Goal: Task Accomplishment & Management: Complete application form

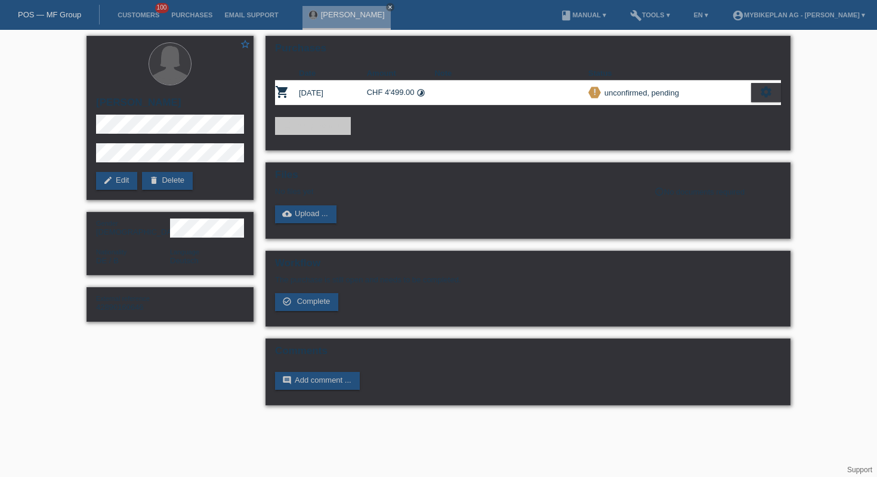
click at [63, 16] on link "POS — MF Group" at bounding box center [49, 14] width 63 height 9
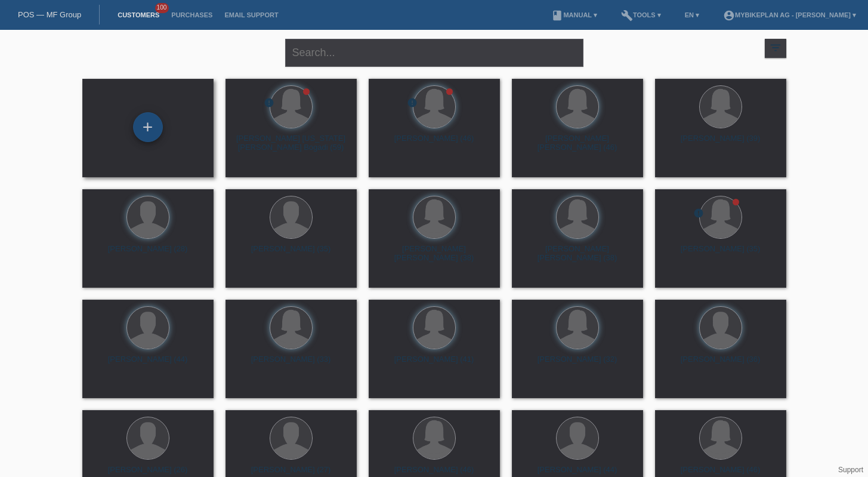
click at [157, 127] on div "+" at bounding box center [148, 127] width 29 height 20
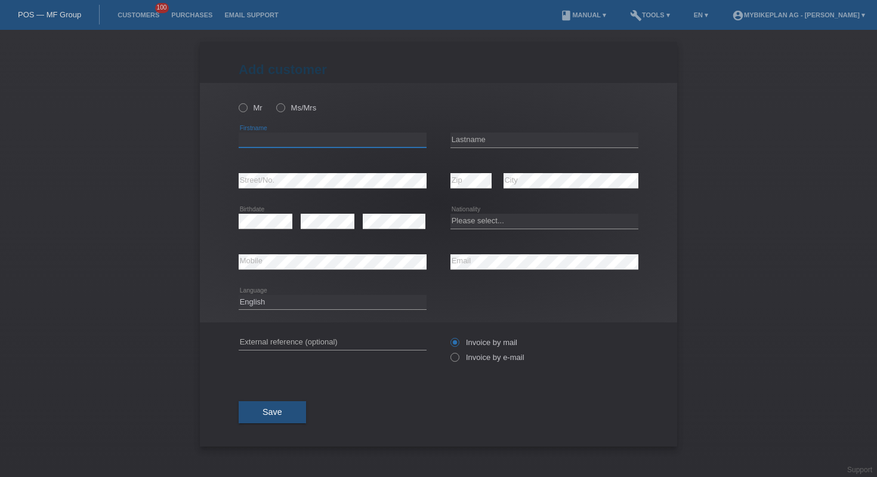
click at [356, 141] on input "text" at bounding box center [333, 139] width 188 height 15
paste input "[PERSON_NAME]"
type input "[PERSON_NAME]"
click at [539, 140] on input "text" at bounding box center [545, 139] width 188 height 15
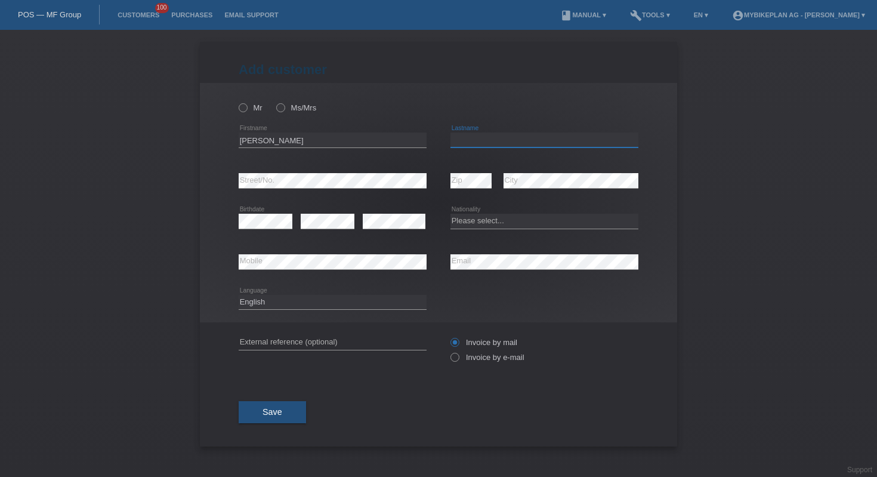
click at [539, 140] on input "text" at bounding box center [545, 139] width 188 height 15
paste input "Ferruzzi"
type input "Ferruzzi"
click at [490, 218] on select "Please select... Switzerland Austria Germany Liechtenstein ------------ Afghani…" at bounding box center [545, 221] width 188 height 14
select select "CH"
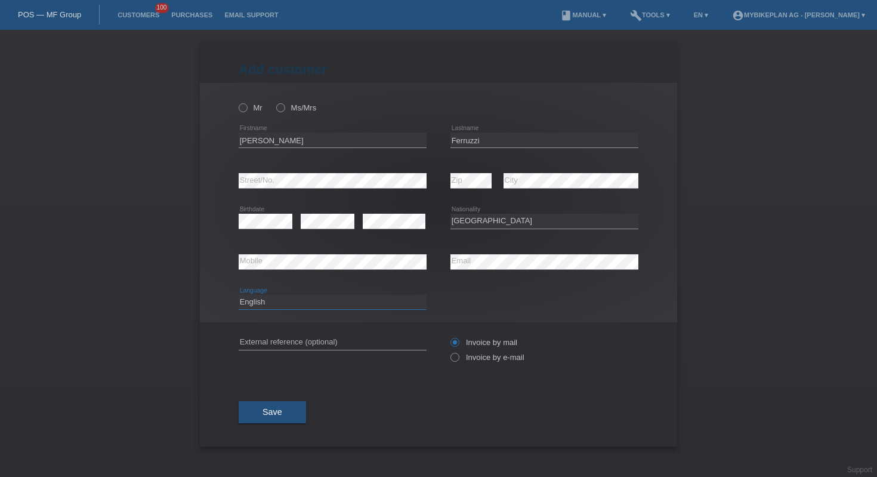
click at [350, 300] on select "Deutsch Français Italiano English" at bounding box center [333, 302] width 188 height 14
select select "de"
click at [299, 341] on input "text" at bounding box center [333, 342] width 188 height 15
paste input "42908629431"
type input "42908629431"
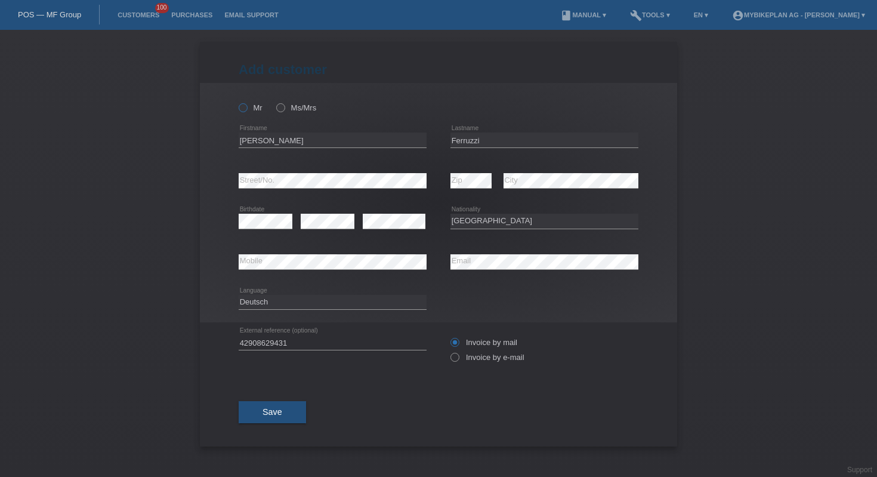
click at [237, 101] on icon at bounding box center [237, 101] width 0 height 0
click at [242, 107] on input "Mr" at bounding box center [243, 107] width 8 height 8
radio input "true"
click at [449, 351] on icon at bounding box center [449, 351] width 0 height 0
click at [455, 355] on input "Invoice by e-mail" at bounding box center [455, 360] width 8 height 15
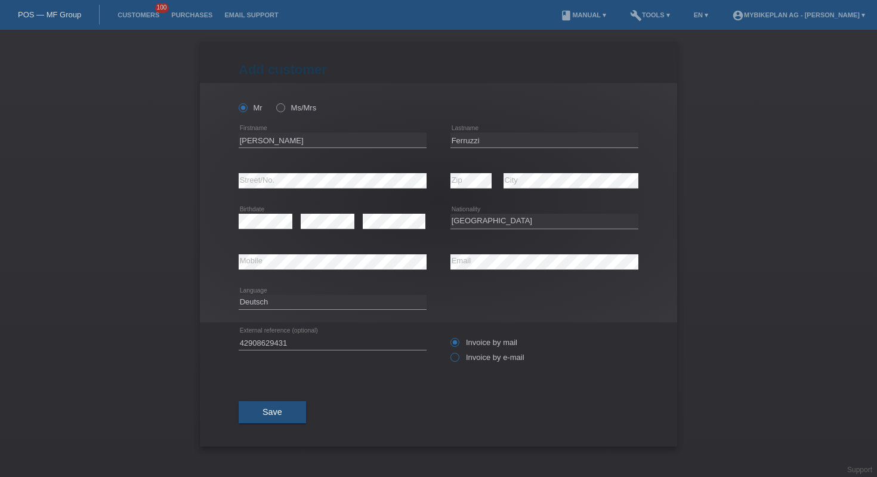
radio input "true"
click at [281, 419] on button "Save" at bounding box center [272, 412] width 67 height 23
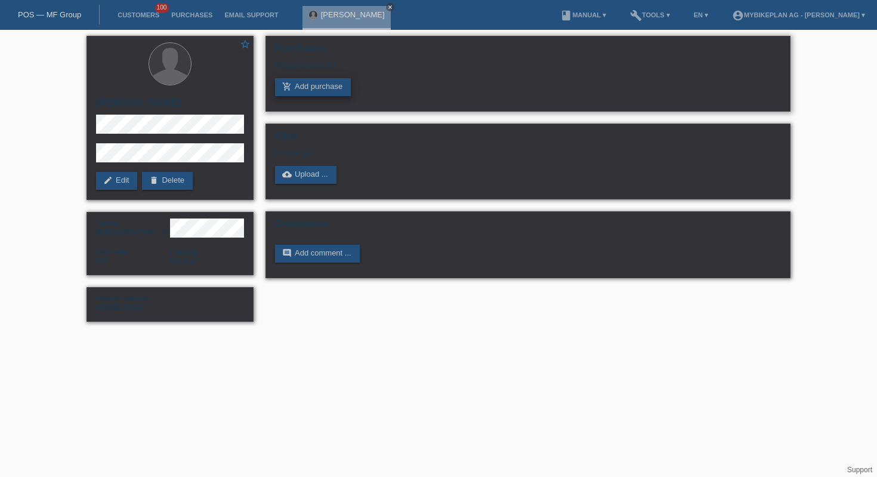
click at [317, 87] on link "add_shopping_cart Add purchase" at bounding box center [313, 87] width 76 height 18
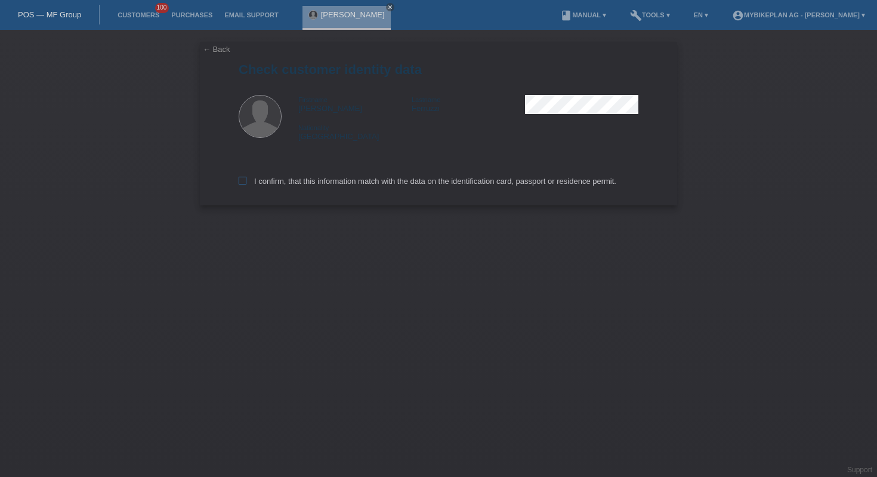
click at [360, 179] on label "I confirm, that this information match with the data on the identification card…" at bounding box center [428, 181] width 378 height 9
click at [246, 179] on input "I confirm, that this information match with the data on the identification card…" at bounding box center [243, 181] width 8 height 8
checkbox input "true"
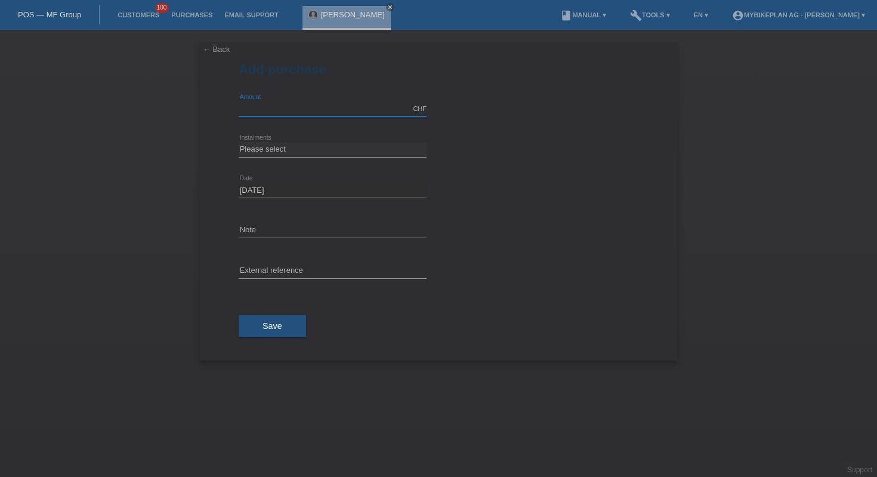
click at [298, 106] on input "text" at bounding box center [333, 108] width 188 height 15
click at [309, 106] on input "text" at bounding box center [333, 108] width 188 height 15
type input "2699.00"
click at [323, 147] on select "Please select 6 instalments 12 instalments 18 instalments 24 instalments 36 ins…" at bounding box center [333, 149] width 188 height 14
click at [295, 152] on select "Please select 6 instalments 12 instalments 18 instalments 24 instalments 36 ins…" at bounding box center [333, 149] width 188 height 14
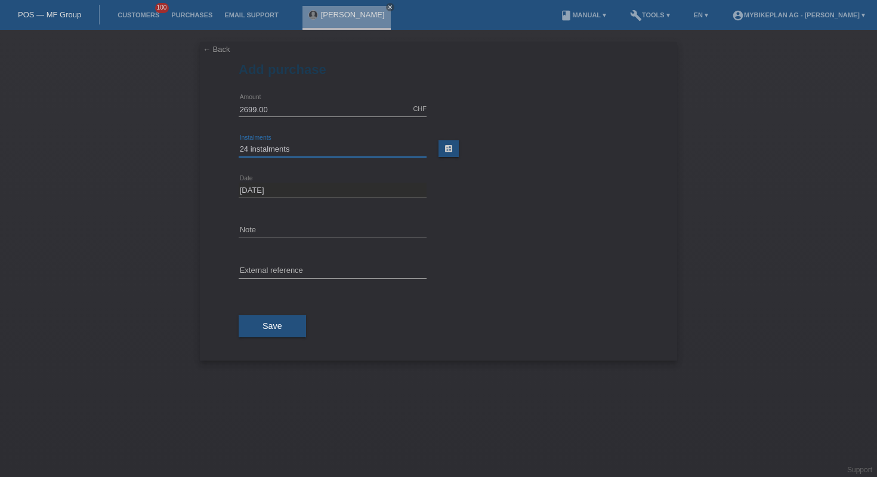
select select "487"
click at [299, 268] on input "text" at bounding box center [333, 271] width 188 height 15
paste input "42908629431"
type input "42908629431"
click at [273, 316] on button "Save" at bounding box center [272, 326] width 67 height 23
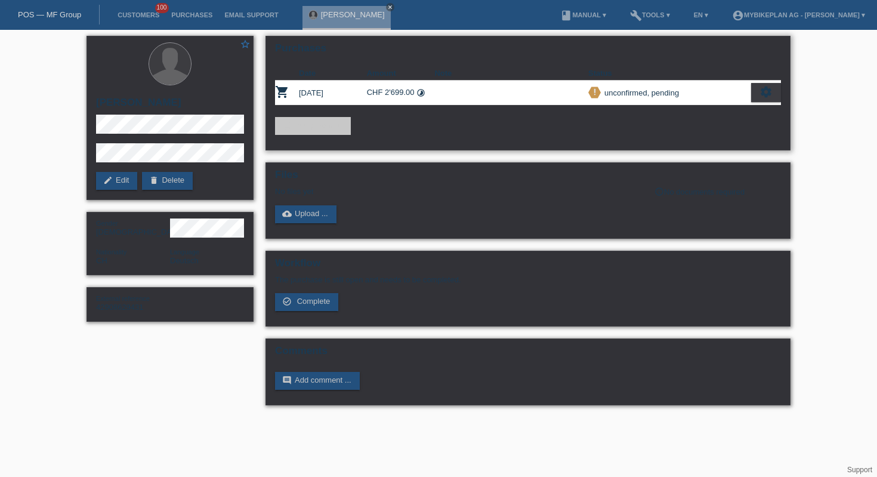
click at [773, 92] on div "settings" at bounding box center [766, 92] width 30 height 19
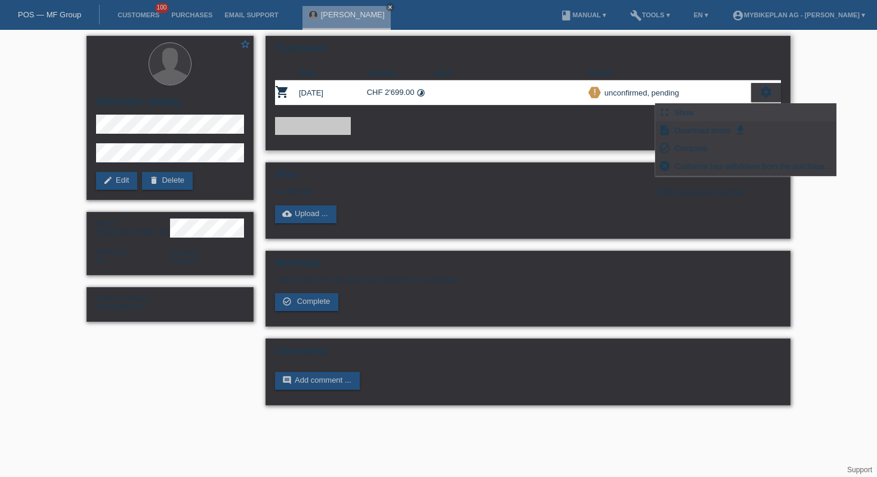
click at [686, 111] on span "Show" at bounding box center [684, 112] width 23 height 14
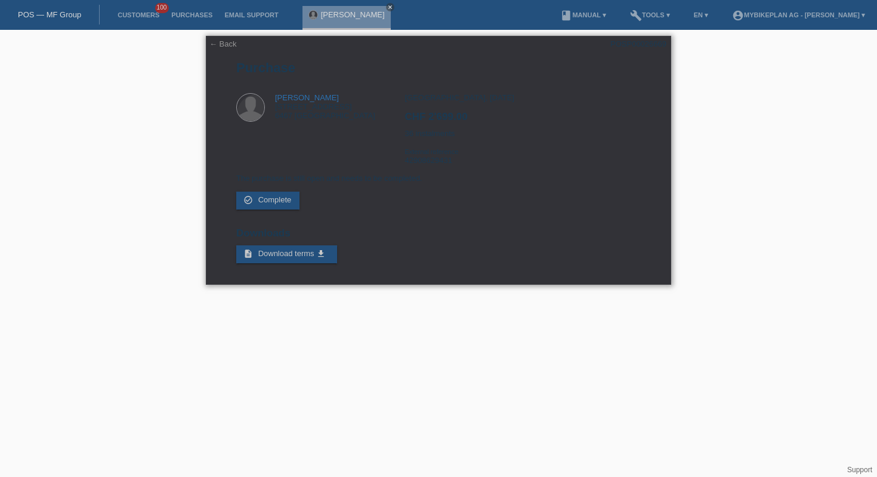
click at [626, 43] on div "POSP00026669" at bounding box center [638, 43] width 56 height 9
copy div "POSP00026669"
click at [229, 45] on link "← Back" at bounding box center [222, 43] width 27 height 9
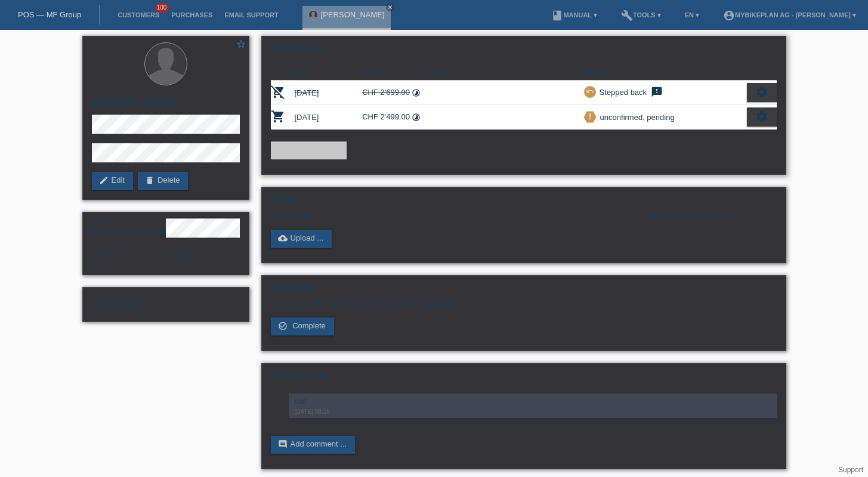
click at [763, 124] on div "settings" at bounding box center [762, 116] width 30 height 19
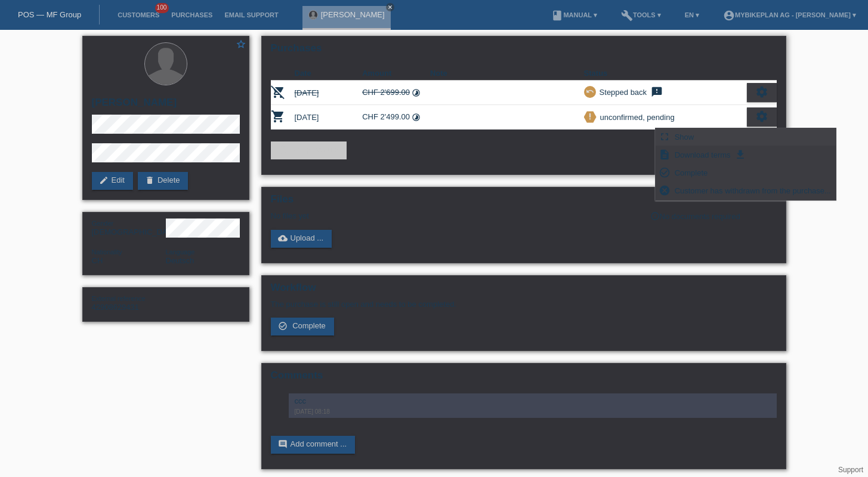
click at [690, 145] on div "fullscreen Show" at bounding box center [746, 137] width 180 height 18
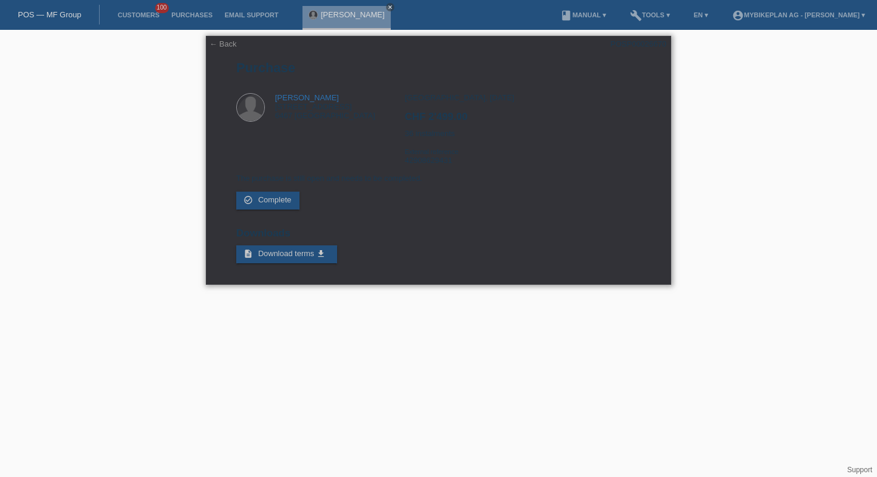
click at [627, 40] on div "POSP00026670" at bounding box center [638, 43] width 56 height 9
copy div "POSP00026670"
click at [214, 44] on link "← Back" at bounding box center [222, 43] width 27 height 9
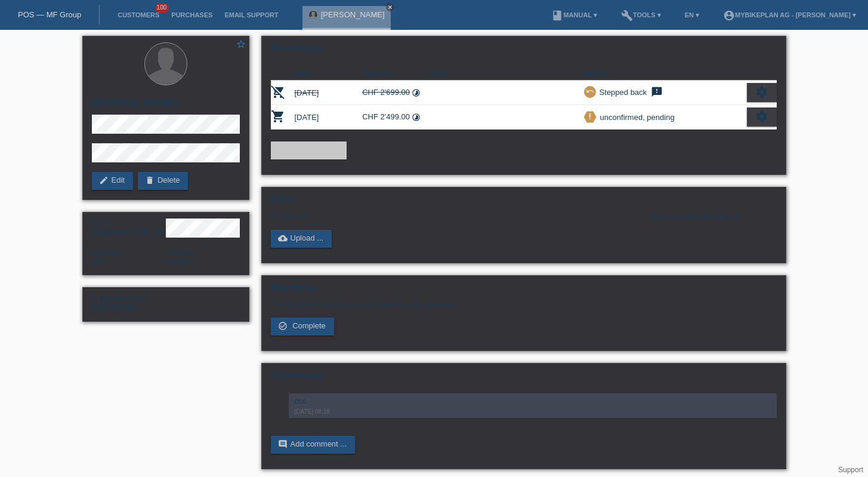
click at [70, 17] on link "POS — MF Group" at bounding box center [49, 14] width 63 height 9
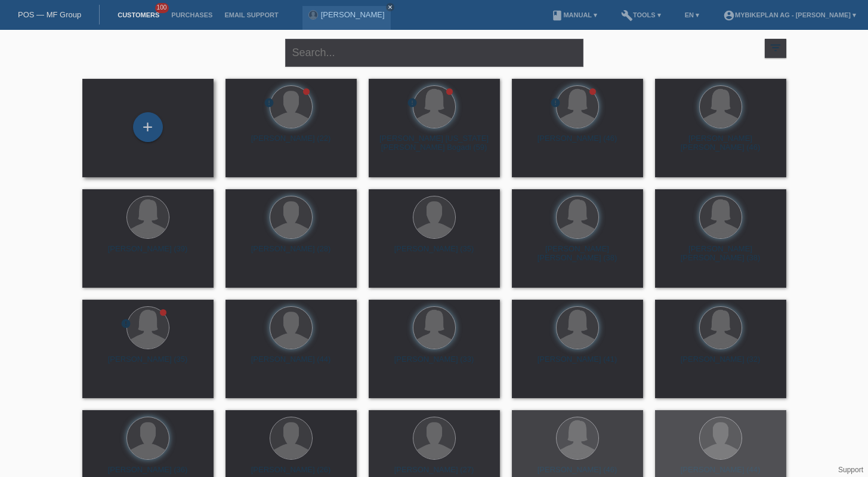
click at [137, 129] on div "+" at bounding box center [148, 127] width 30 height 30
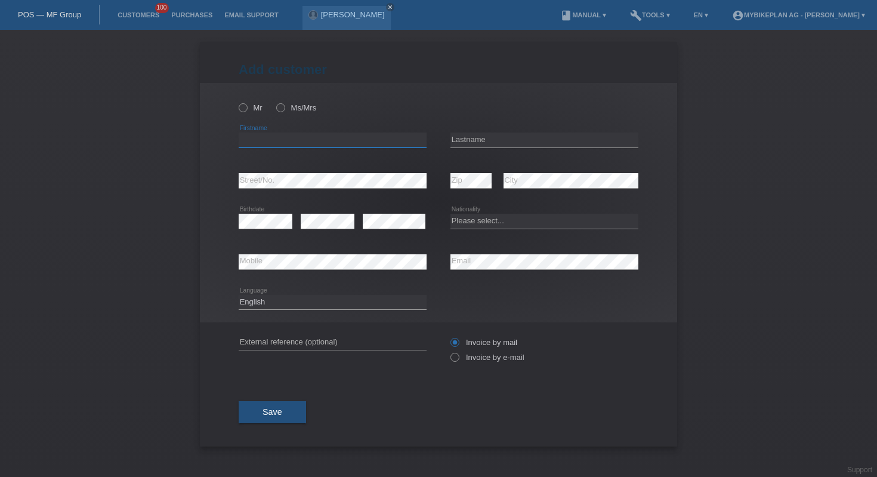
click at [368, 137] on input "text" at bounding box center [333, 139] width 188 height 15
paste input "Anja"
type input "Anja"
click at [237, 101] on icon at bounding box center [237, 101] width 0 height 0
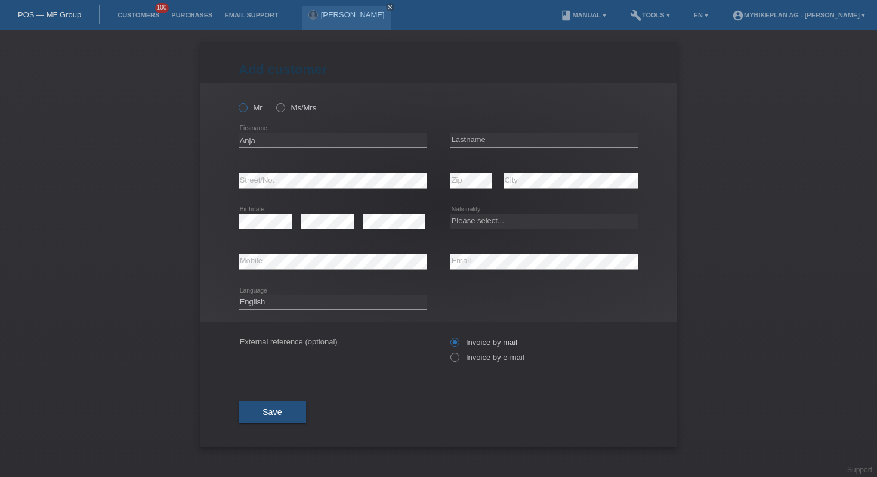
click at [245, 107] on input "Mr" at bounding box center [243, 107] width 8 height 8
radio input "true"
click at [528, 135] on input "text" at bounding box center [545, 139] width 188 height 15
paste input "Grob"
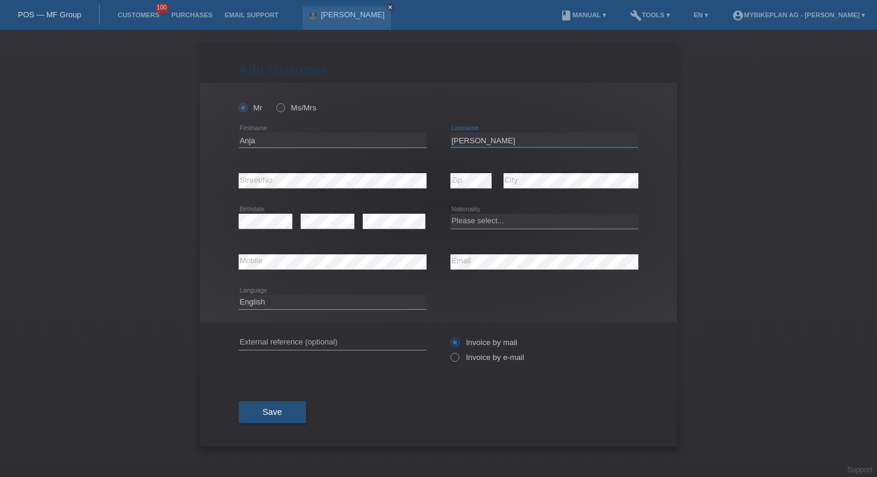
type input "Grob"
click at [381, 202] on div "error" at bounding box center [394, 221] width 63 height 41
click at [496, 217] on select "Please select... Switzerland Austria Germany Liechtenstein ------------ Afghani…" at bounding box center [545, 221] width 188 height 14
select select "CH"
click at [363, 302] on select "Deutsch Français Italiano English" at bounding box center [333, 302] width 188 height 14
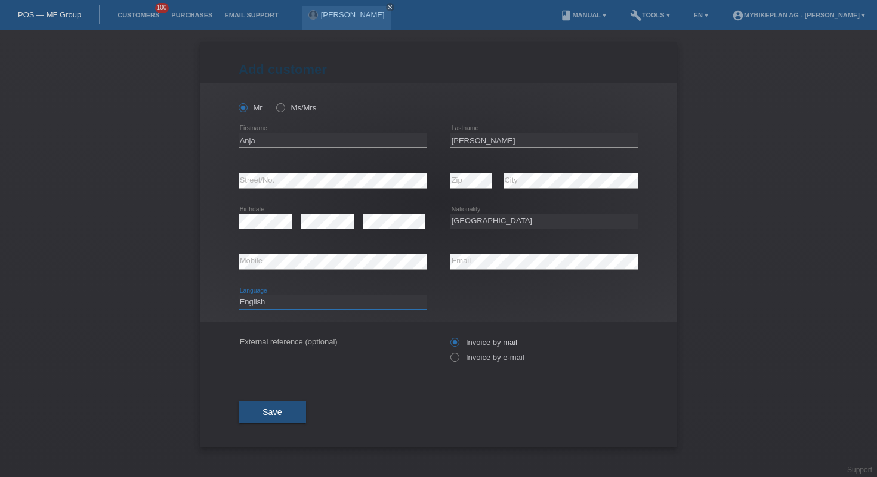
select select "de"
click at [363, 332] on div "error External reference (optional)" at bounding box center [333, 342] width 188 height 41
click at [365, 349] on input "text" at bounding box center [333, 342] width 188 height 15
paste input "42922306354"
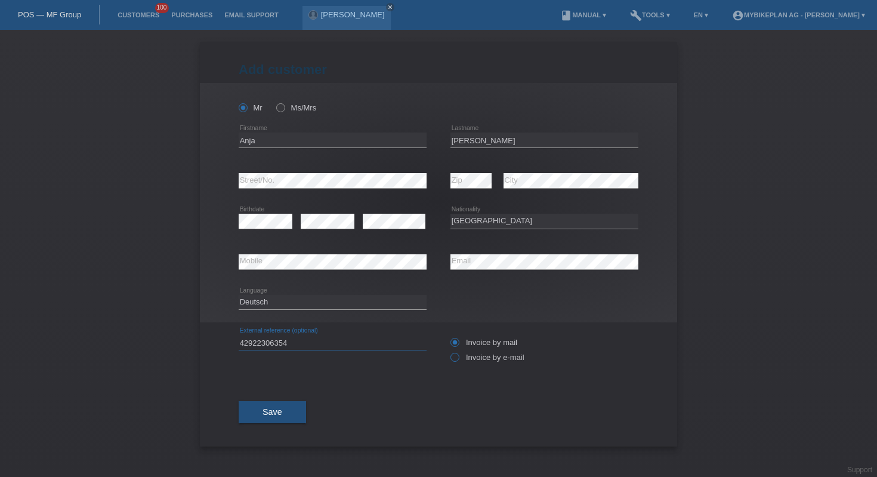
type input "42922306354"
click at [449, 351] on icon at bounding box center [449, 351] width 0 height 0
click at [452, 362] on input "Invoice by e-mail" at bounding box center [455, 360] width 8 height 15
radio input "true"
click at [292, 112] on label "Ms/Mrs" at bounding box center [296, 107] width 40 height 9
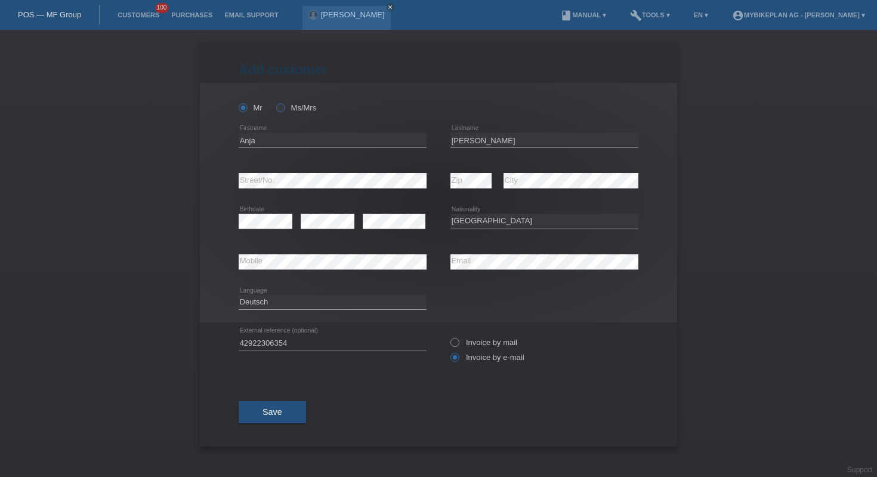
click at [284, 111] on input "Ms/Mrs" at bounding box center [280, 107] width 8 height 8
radio input "true"
click at [290, 408] on button "Save" at bounding box center [272, 412] width 67 height 23
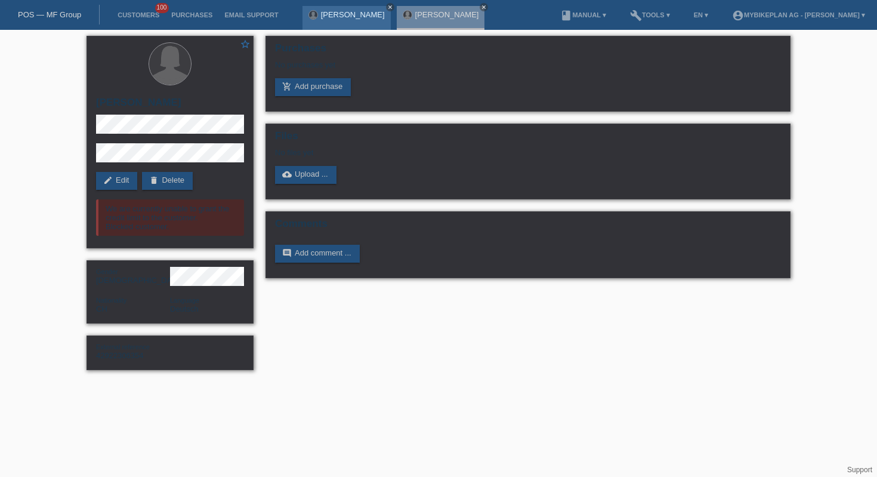
click at [393, 4] on icon "close" at bounding box center [390, 7] width 6 height 6
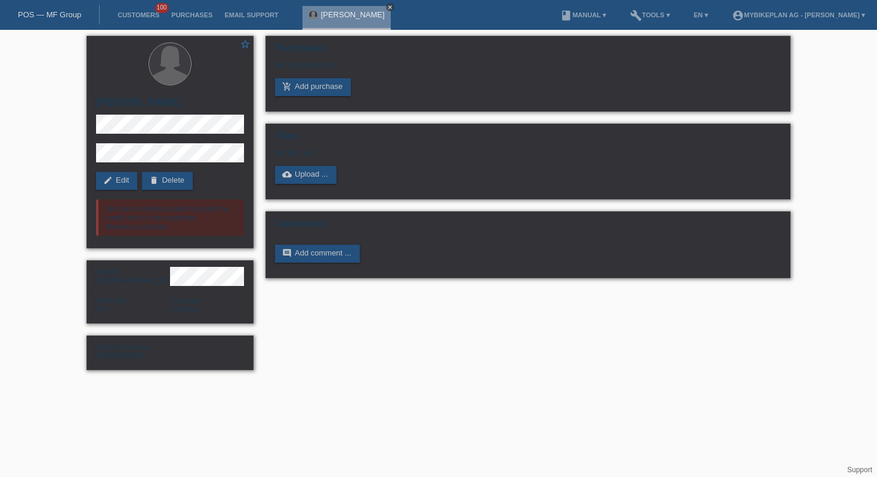
click at [387, 9] on icon "close" at bounding box center [390, 7] width 6 height 6
click at [44, 15] on link "POS — MF Group" at bounding box center [49, 14] width 63 height 9
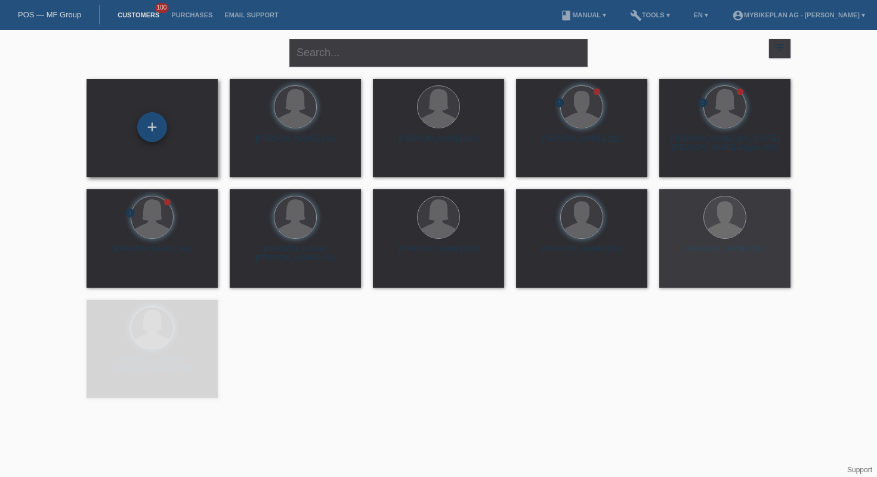
click at [146, 125] on div "+" at bounding box center [152, 127] width 30 height 30
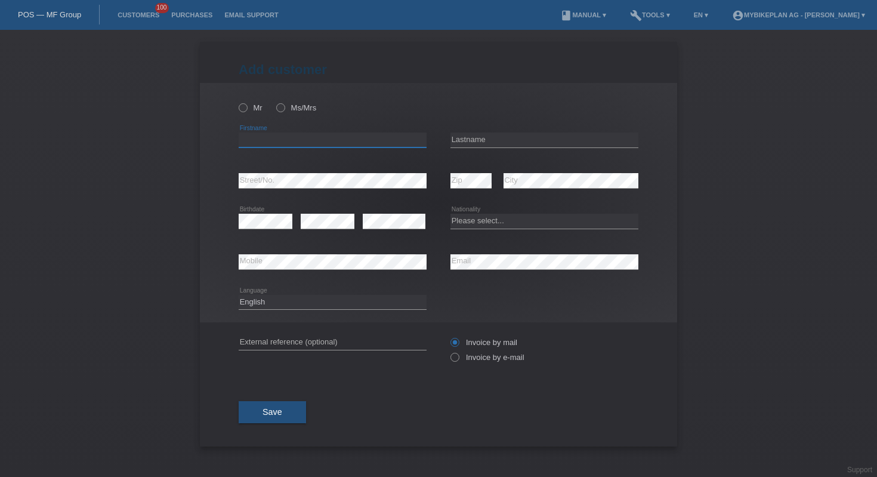
click at [309, 140] on input "text" at bounding box center [333, 139] width 188 height 15
paste input "Camilo"
type input "Camilo"
click at [555, 137] on input "text" at bounding box center [545, 139] width 188 height 15
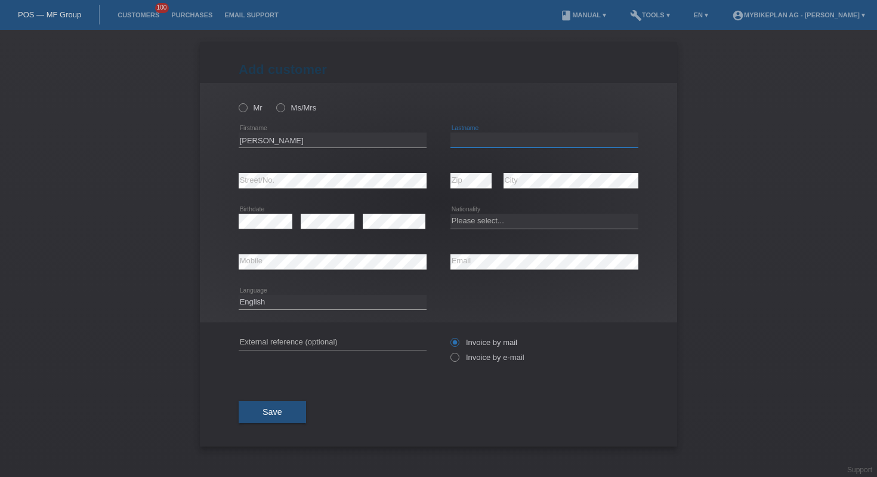
click at [555, 137] on input "text" at bounding box center [545, 139] width 188 height 15
paste input "Baumann"
type input "Baumann"
click at [492, 218] on select "Please select... Switzerland Austria Germany Liechtenstein ------------ Afghani…" at bounding box center [545, 221] width 188 height 14
select select "CH"
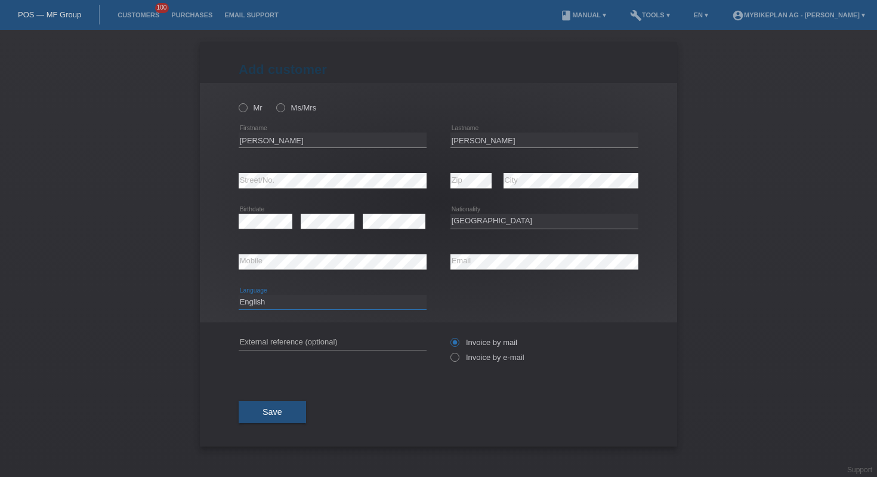
click at [384, 300] on select "Deutsch Français Italiano English" at bounding box center [333, 302] width 188 height 14
select select "de"
click at [346, 343] on input "text" at bounding box center [333, 342] width 188 height 15
paste input "42928680117"
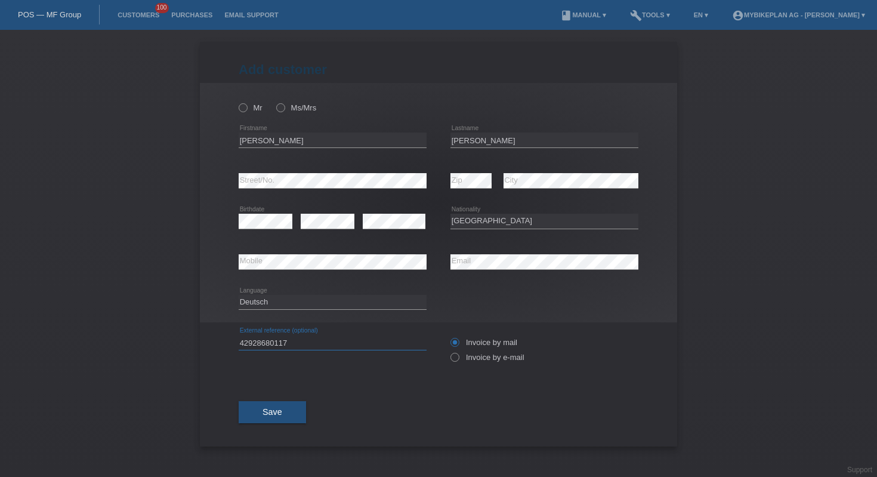
type input "42928680117"
click at [471, 365] on div "Invoice by mail Invoice by e-mail" at bounding box center [545, 350] width 188 height 30
click at [467, 359] on label "Invoice by e-mail" at bounding box center [488, 357] width 74 height 9
click at [458, 359] on input "Invoice by e-mail" at bounding box center [455, 360] width 8 height 15
radio input "true"
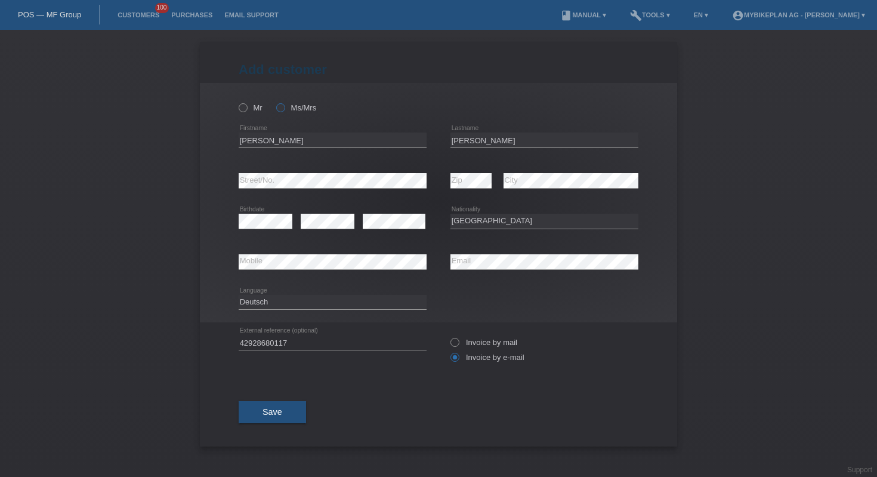
click at [296, 110] on label "Ms/Mrs" at bounding box center [296, 107] width 40 height 9
click at [284, 110] on input "Ms/Mrs" at bounding box center [280, 107] width 8 height 8
radio input "true"
click at [255, 112] on label "Mr" at bounding box center [251, 107] width 24 height 9
click at [246, 111] on input "Mr" at bounding box center [243, 107] width 8 height 8
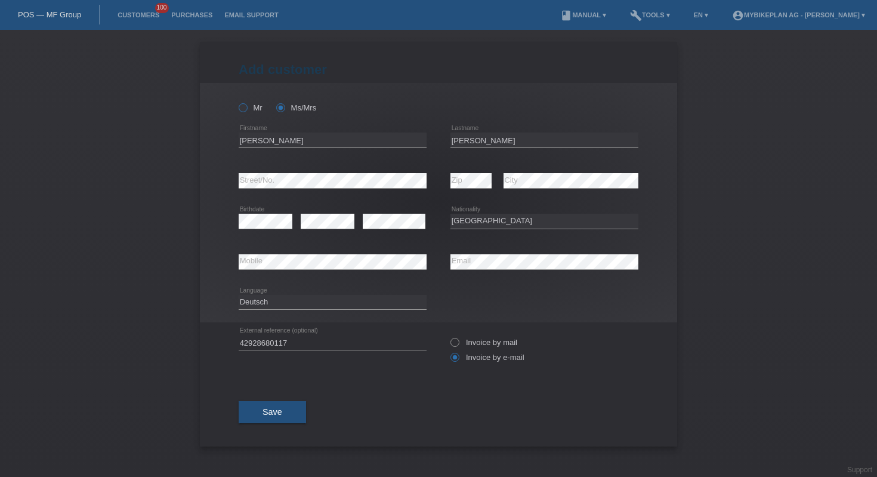
radio input "true"
click at [286, 402] on button "Save" at bounding box center [272, 412] width 67 height 23
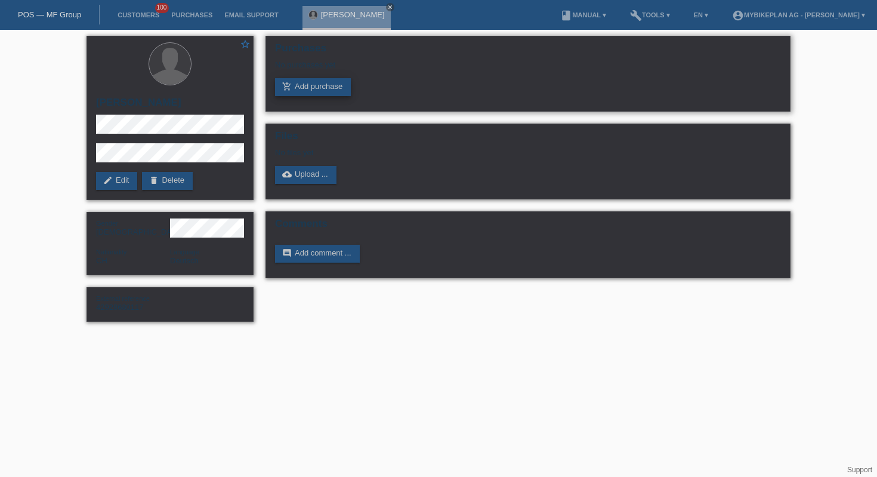
click at [310, 87] on link "add_shopping_cart Add purchase" at bounding box center [313, 87] width 76 height 18
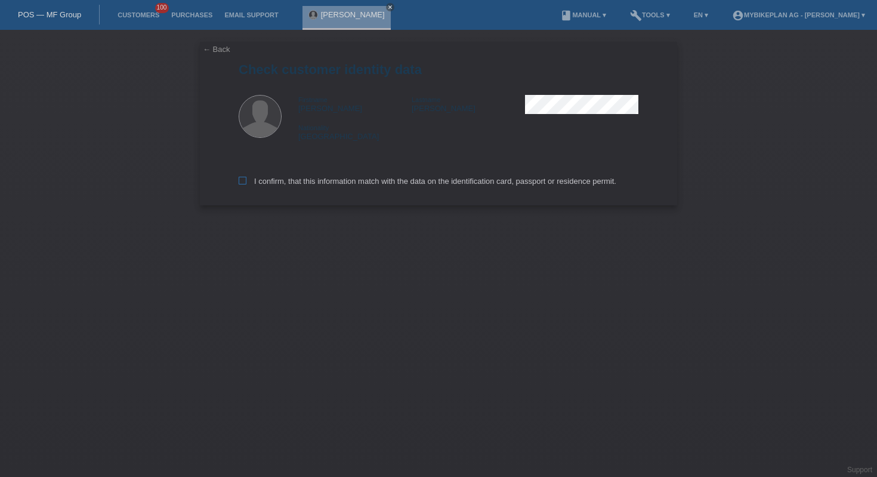
click at [334, 181] on label "I confirm, that this information match with the data on the identification card…" at bounding box center [428, 181] width 378 height 9
click at [246, 181] on input "I confirm, that this information match with the data on the identification card…" at bounding box center [243, 181] width 8 height 8
checkbox input "true"
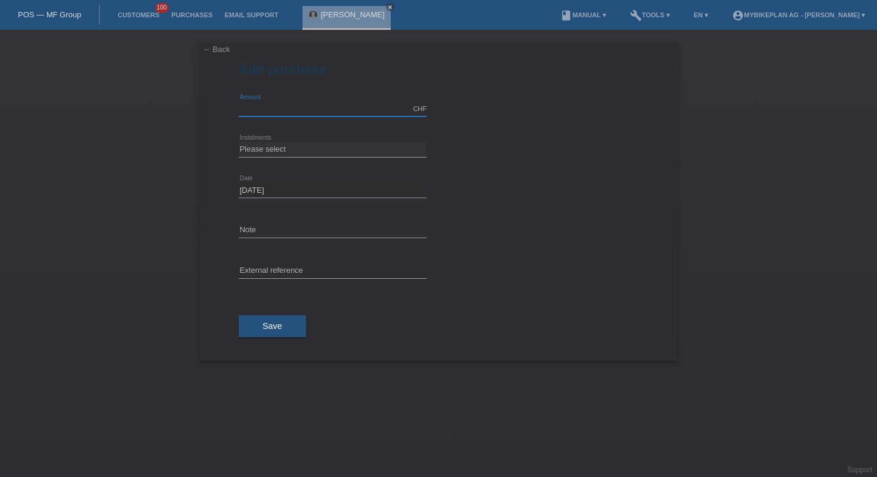
click at [286, 101] on input "text" at bounding box center [333, 108] width 188 height 15
type input "3499.00"
click at [319, 144] on select "Please select 6 instalments 12 instalments 18 instalments 24 instalments 36 ins…" at bounding box center [333, 149] width 188 height 14
select select "488"
click at [320, 266] on input "text" at bounding box center [333, 271] width 188 height 15
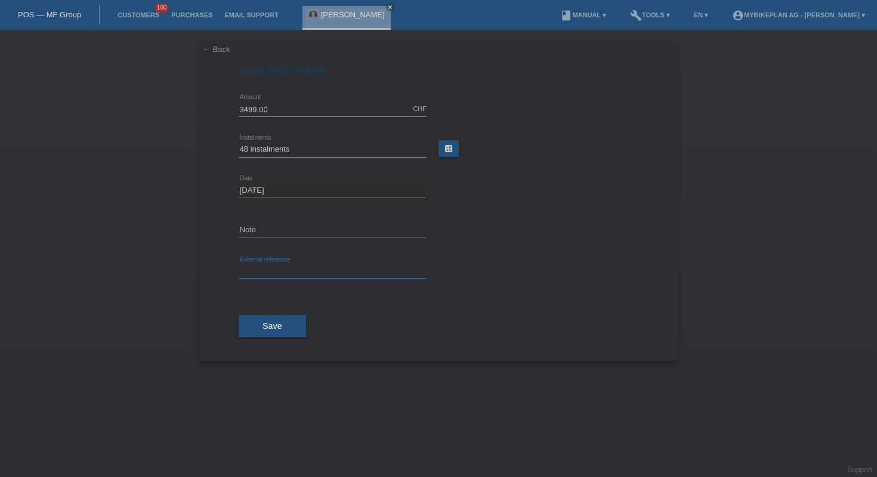
paste input "42928680117"
type input "42928680117"
click at [289, 322] on button "Save" at bounding box center [272, 326] width 67 height 23
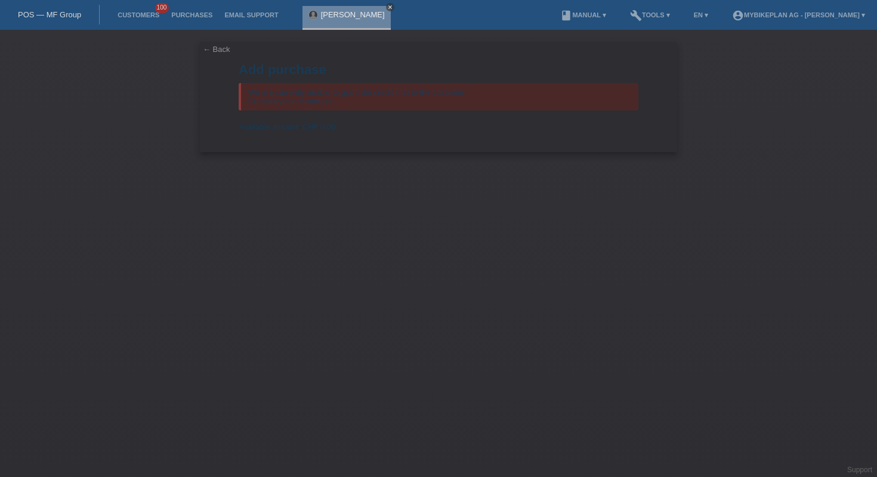
click at [388, 5] on icon "close" at bounding box center [390, 7] width 6 height 6
click at [53, 13] on link "POS — MF Group" at bounding box center [49, 14] width 63 height 9
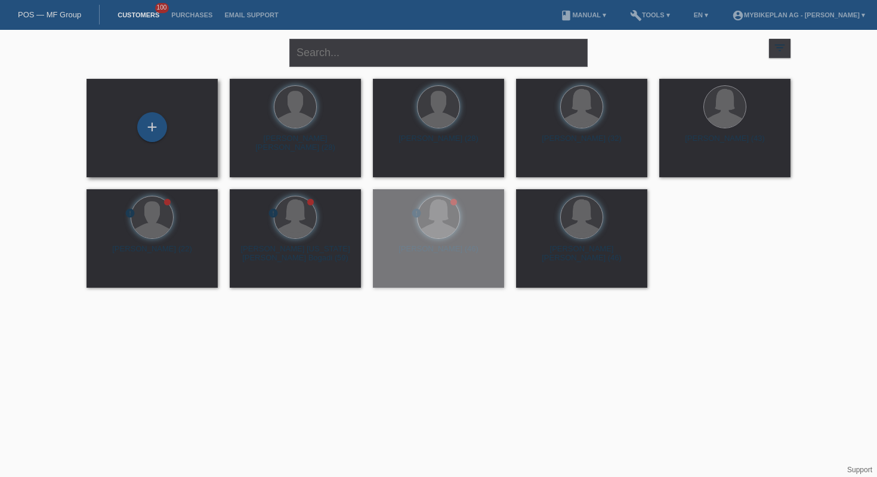
click at [137, 129] on div "+" at bounding box center [152, 128] width 112 height 32
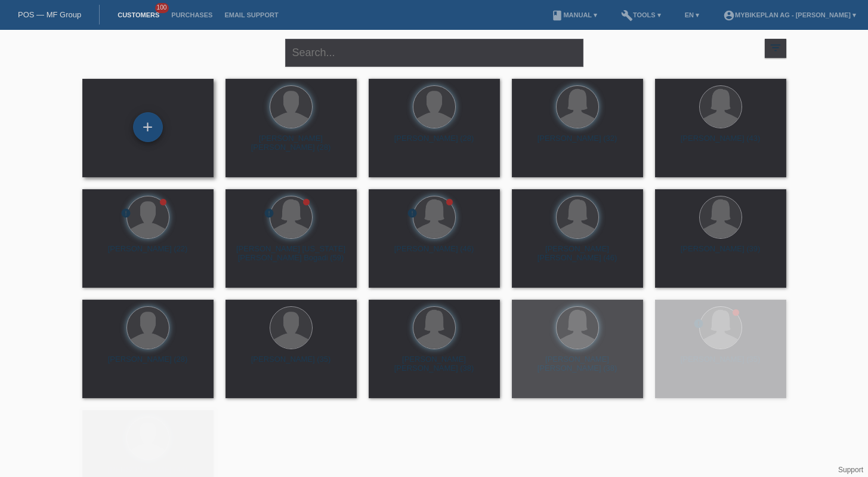
click at [153, 129] on div "+" at bounding box center [148, 127] width 30 height 30
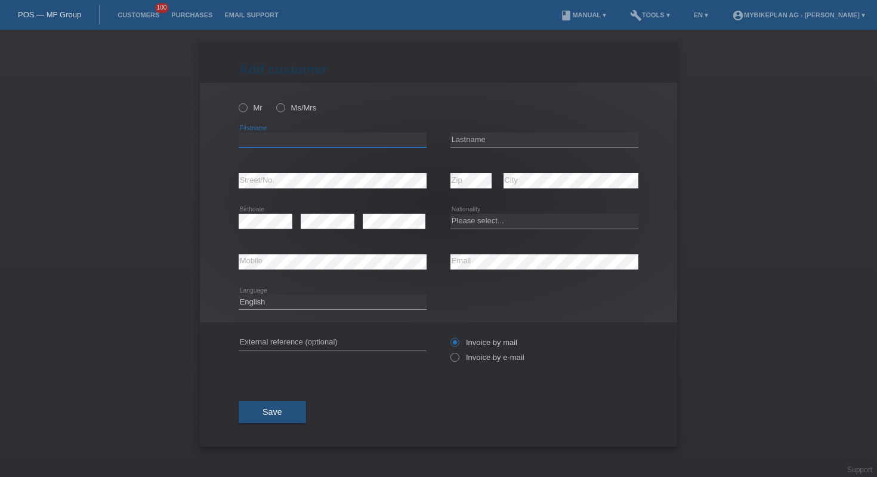
click at [349, 138] on input "text" at bounding box center [333, 139] width 188 height 15
paste input "[PERSON_NAME]"
type input "[PERSON_NAME]"
click at [520, 140] on input "text" at bounding box center [545, 139] width 188 height 15
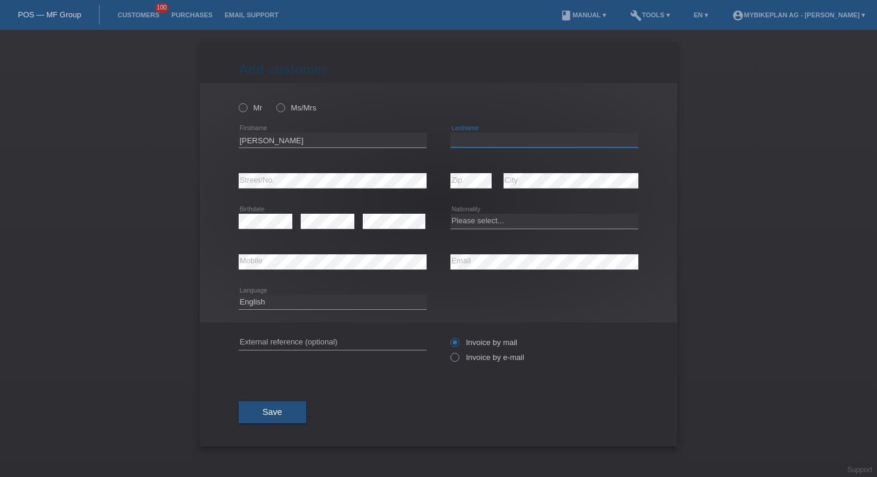
click at [520, 140] on input "text" at bounding box center [545, 139] width 188 height 15
paste input "[PERSON_NAME]"
type input "[PERSON_NAME]"
click at [516, 224] on select "Please select... Switzerland Austria Germany Liechtenstein ------------ Afghani…" at bounding box center [545, 221] width 188 height 14
select select "CH"
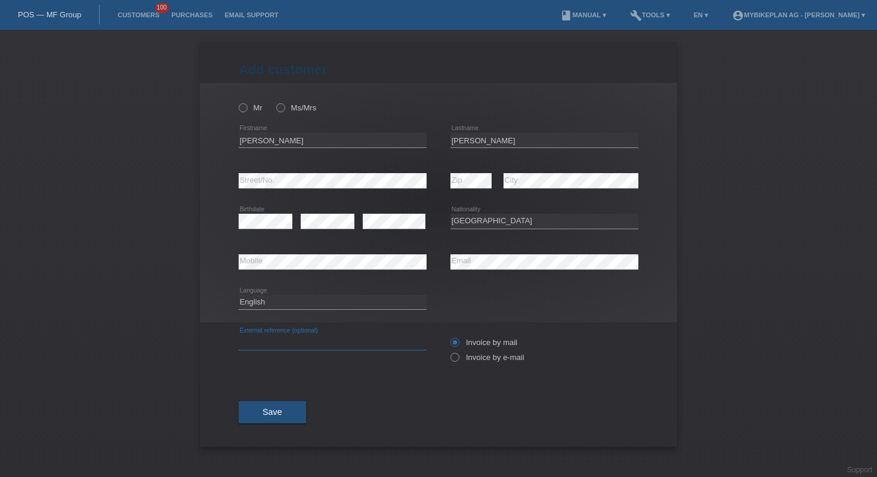
click at [334, 338] on input "text" at bounding box center [333, 342] width 188 height 15
paste input "42922950443"
type input "42922950443"
click at [311, 307] on select "Deutsch Français Italiano English" at bounding box center [333, 302] width 188 height 14
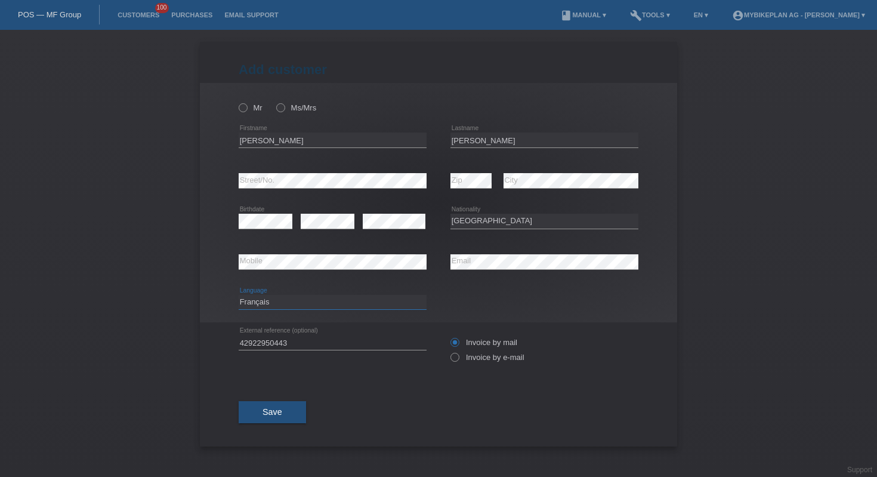
click at [290, 297] on select "Deutsch Français Italiano English" at bounding box center [333, 302] width 188 height 14
select select "de"
click at [461, 362] on label "Invoice by e-mail" at bounding box center [488, 357] width 74 height 9
click at [458, 362] on input "Invoice by e-mail" at bounding box center [455, 360] width 8 height 15
radio input "true"
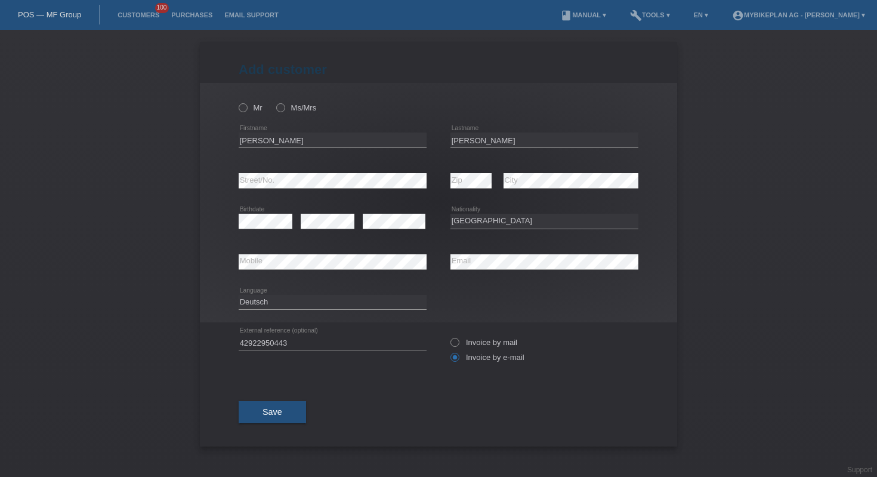
click at [288, 113] on div "Mr Ms/Mrs" at bounding box center [333, 107] width 188 height 24
click at [285, 112] on label "Ms/Mrs" at bounding box center [296, 107] width 40 height 9
click at [284, 111] on input "Ms/Mrs" at bounding box center [280, 107] width 8 height 8
radio input "true"
click at [271, 414] on span "Save" at bounding box center [273, 412] width 20 height 10
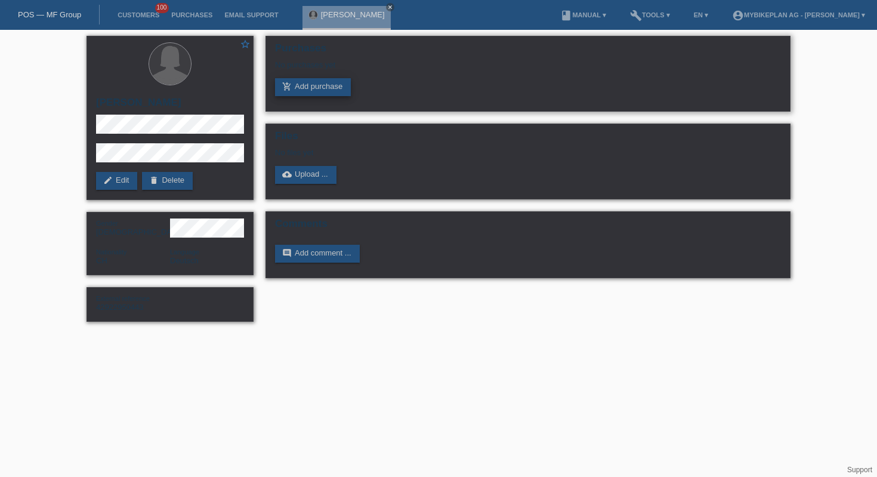
click at [329, 84] on link "add_shopping_cart Add purchase" at bounding box center [313, 87] width 76 height 18
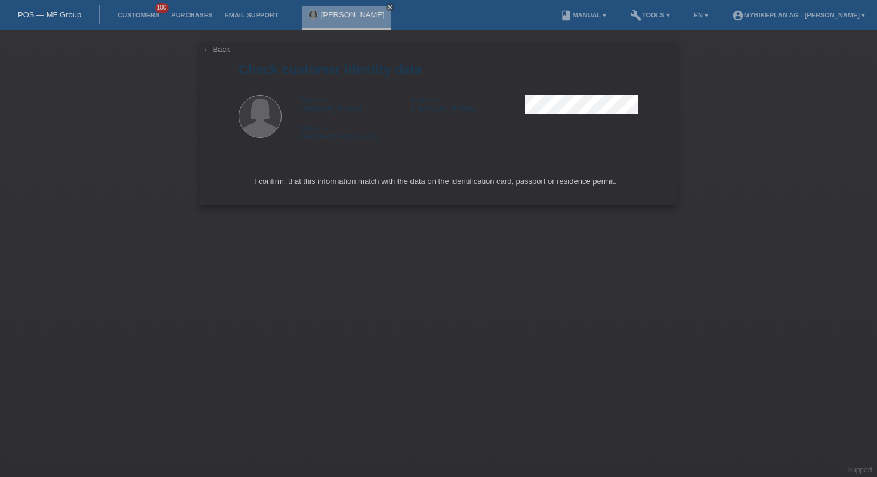
click at [384, 181] on label "I confirm, that this information match with the data on the identification card…" at bounding box center [428, 181] width 378 height 9
click at [246, 181] on input "I confirm, that this information match with the data on the identification card…" at bounding box center [243, 181] width 8 height 8
checkbox input "true"
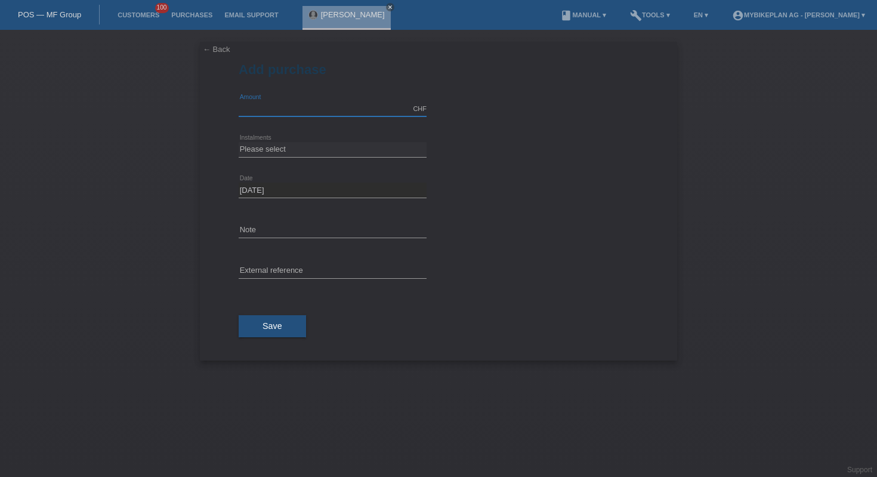
click at [327, 107] on input "text" at bounding box center [333, 108] width 188 height 15
type input "4990.00"
click at [327, 152] on select "Please select 6 instalments 12 instalments 18 instalments 24 instalments 36 ins…" at bounding box center [333, 149] width 188 height 14
select select "487"
click at [303, 270] on input "text" at bounding box center [333, 271] width 188 height 15
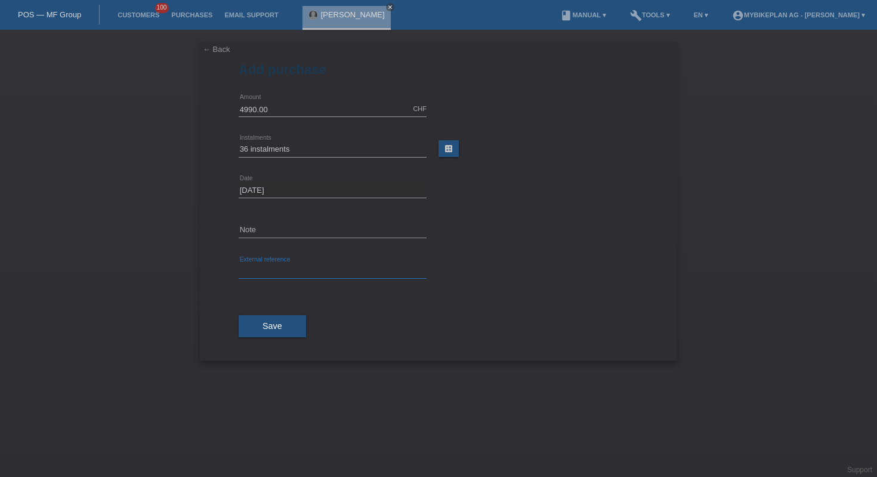
paste input "42922950443"
type input "42922950443"
click at [287, 330] on button "Save" at bounding box center [272, 326] width 67 height 23
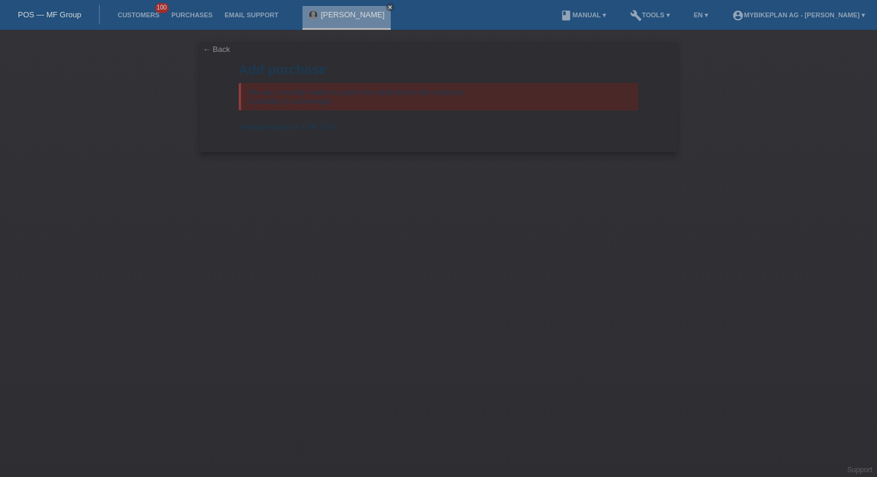
click at [67, 10] on div "POS — MF Group" at bounding box center [50, 15] width 100 height 20
click at [72, 17] on link "POS — MF Group" at bounding box center [49, 14] width 63 height 9
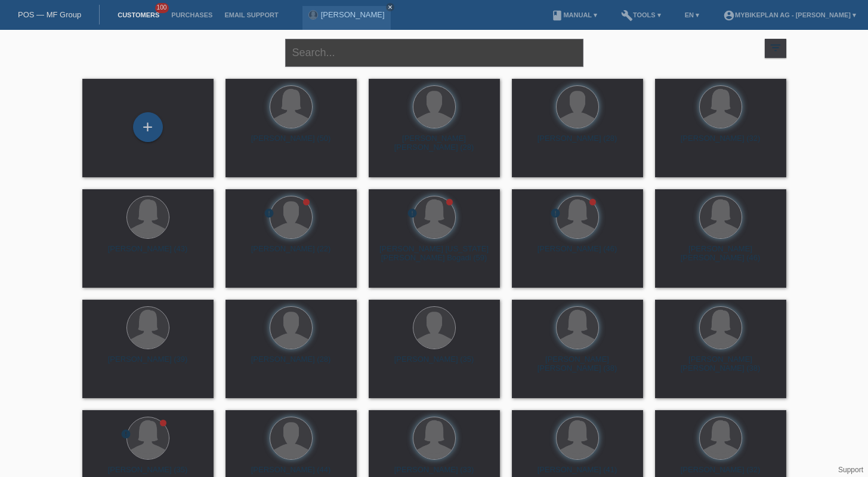
click at [425, 54] on input "text" at bounding box center [434, 53] width 298 height 28
paste input "Alexandre Rodrigues Amaro"
type input "Alexandre Rodrigues Amaro"
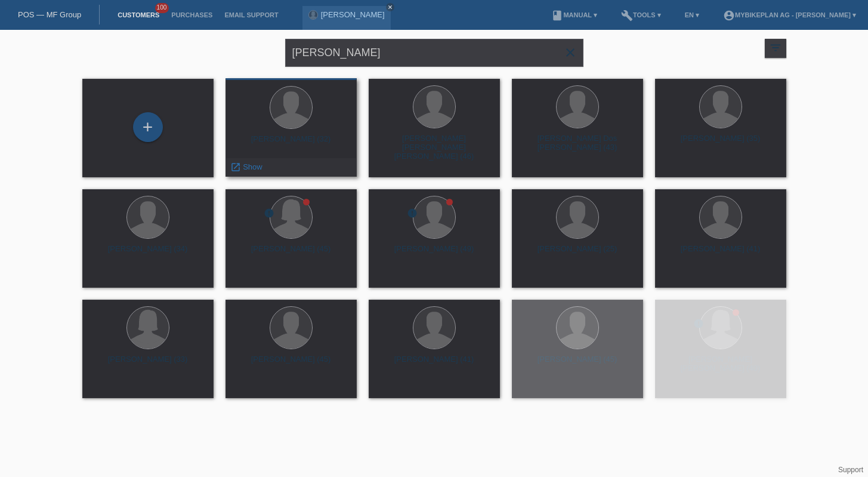
click at [274, 113] on div at bounding box center [291, 108] width 42 height 42
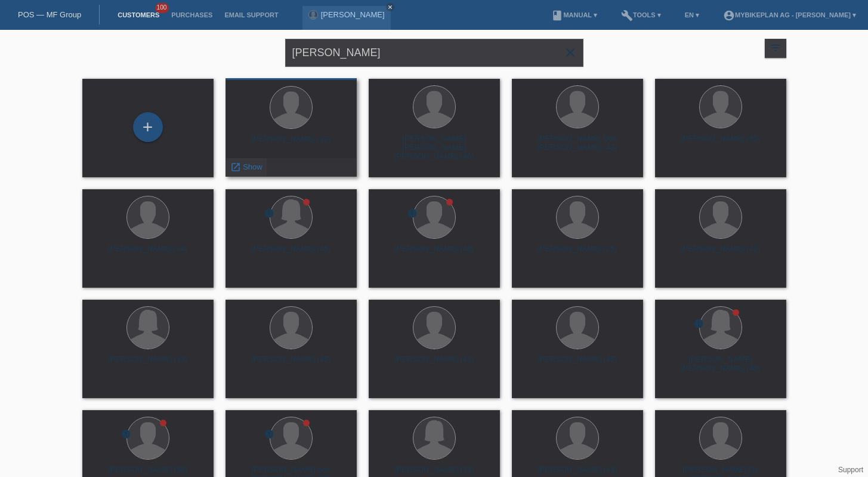
click at [254, 173] on div "launch Show" at bounding box center [246, 167] width 41 height 18
click at [253, 166] on span "Show" at bounding box center [253, 166] width 20 height 9
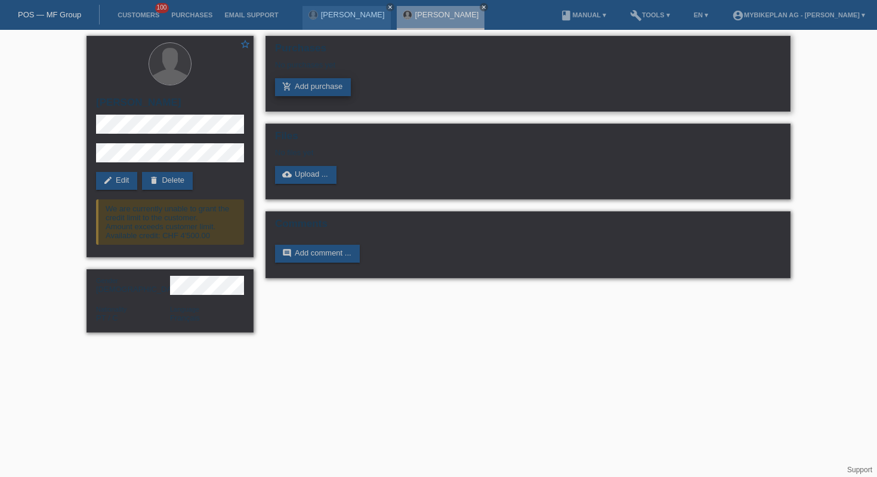
click at [303, 87] on link "add_shopping_cart Add purchase" at bounding box center [313, 87] width 76 height 18
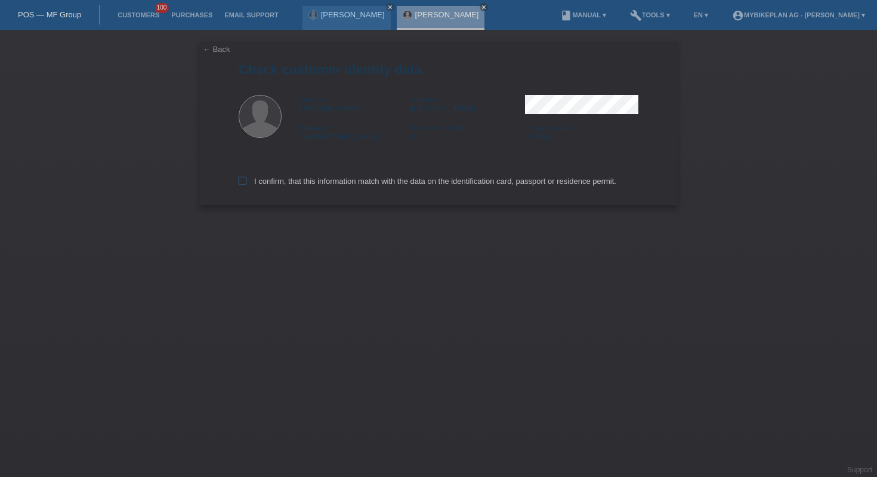
click at [350, 186] on label "I confirm, that this information match with the data on the identification card…" at bounding box center [428, 181] width 378 height 9
click at [246, 184] on input "I confirm, that this information match with the data on the identification card…" at bounding box center [243, 181] width 8 height 8
checkbox input "true"
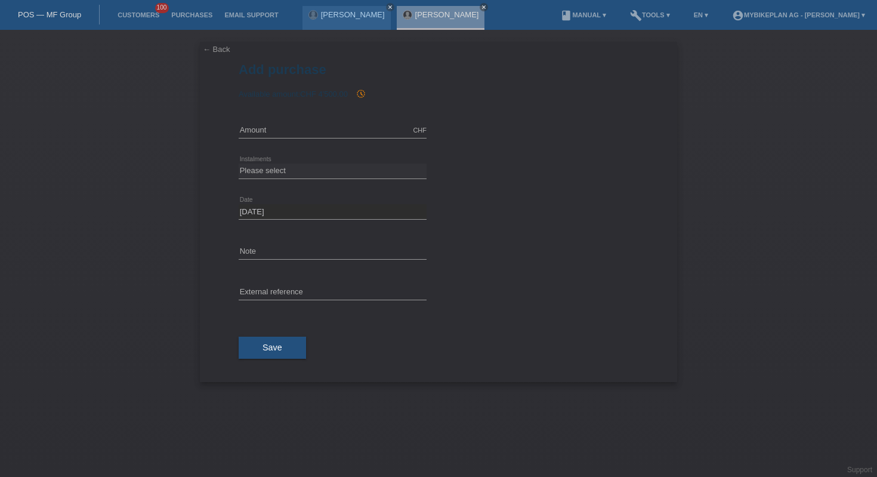
click at [288, 120] on div "CHF error Amount" at bounding box center [333, 130] width 188 height 41
click at [291, 132] on input "text" at bounding box center [333, 130] width 188 height 15
type input "4500.00"
click at [384, 163] on div "Please select 6 instalments 12 instalments 18 instalments 24 instalments 36 ins…" at bounding box center [333, 171] width 188 height 41
click at [368, 174] on select "Please select 6 instalments 12 instalments 18 instalments 24 instalments 36 ins…" at bounding box center [333, 171] width 188 height 14
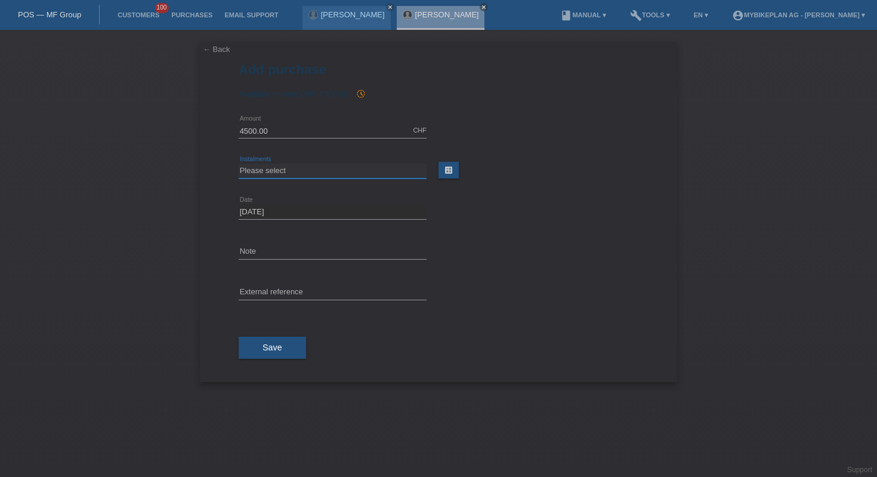
select select "487"
click at [491, 226] on div "27.08.2025 error Date" at bounding box center [439, 212] width 400 height 41
click at [387, 286] on input "text" at bounding box center [333, 292] width 188 height 15
paste input "[PERSON_NAME]"
click at [326, 285] on input "[PERSON_NAME]" at bounding box center [333, 292] width 188 height 15
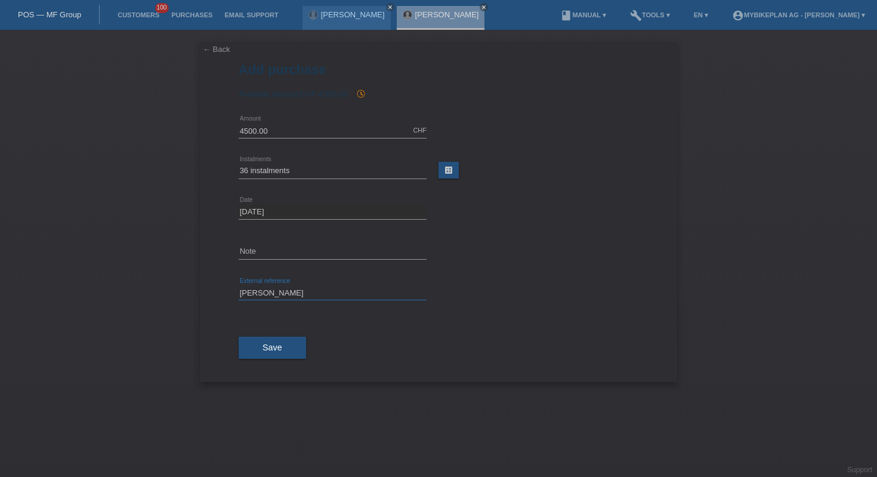
click at [326, 285] on input "[PERSON_NAME]" at bounding box center [333, 292] width 188 height 15
paste input "42850815144"
type input "42850815144"
click at [264, 357] on button "Save" at bounding box center [272, 348] width 67 height 23
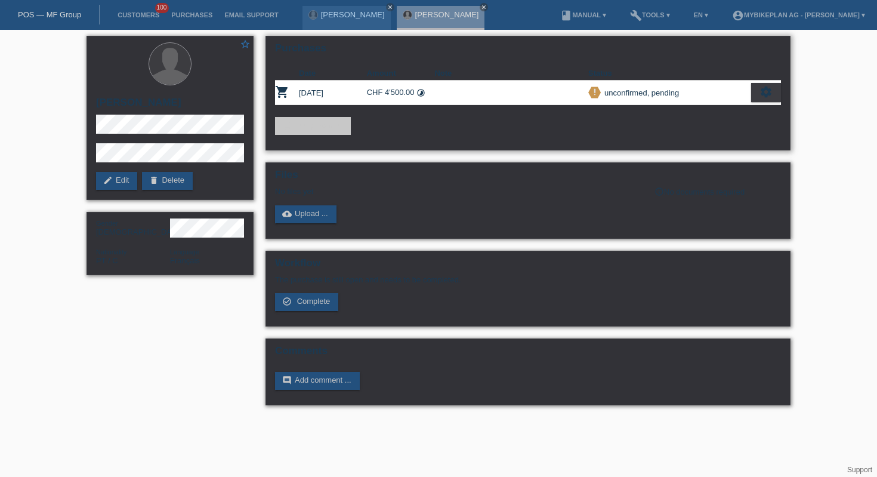
click at [771, 91] on icon "settings" at bounding box center [766, 91] width 13 height 13
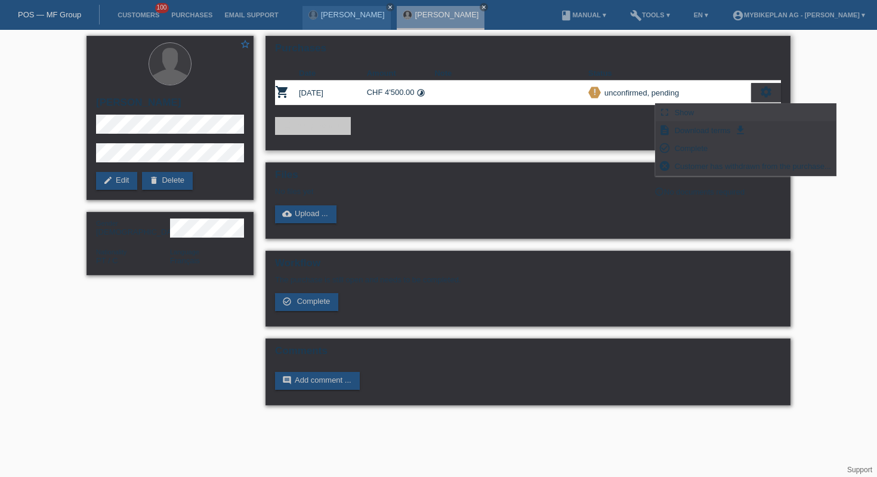
click at [683, 112] on span "Show" at bounding box center [684, 112] width 23 height 14
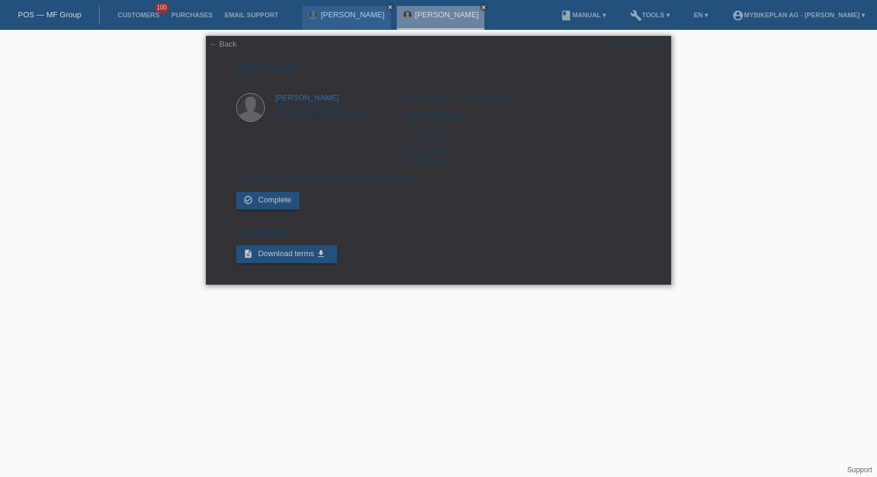
click at [642, 46] on div "POSP00026671" at bounding box center [638, 43] width 56 height 9
copy div "POSP00026671"
click at [387, 7] on icon "close" at bounding box center [390, 7] width 6 height 6
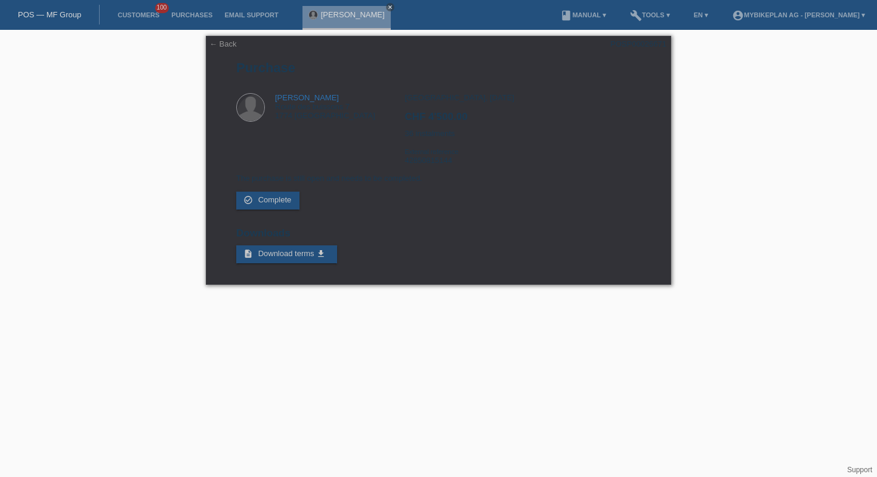
click at [397, 5] on div "Alexandre Rodrigues Amaro close" at bounding box center [350, 15] width 94 height 30
click at [393, 7] on icon "close" at bounding box center [390, 7] width 6 height 6
click at [50, 10] on div "POS — MF Group" at bounding box center [50, 15] width 100 height 20
click at [56, 16] on link "POS — MF Group" at bounding box center [49, 14] width 63 height 9
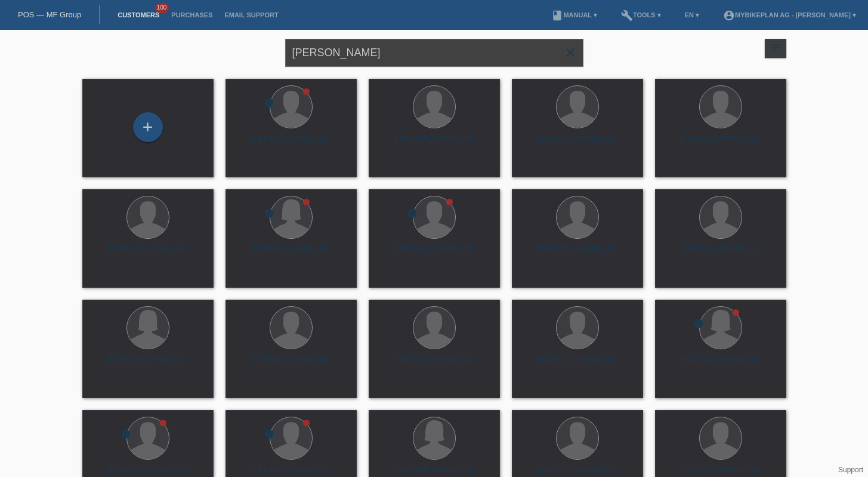
click at [435, 49] on input "[PERSON_NAME]" at bounding box center [434, 53] width 298 height 28
paste input "[PERSON_NAME]"
type input "Julia Flávia Simão de Oliveira"
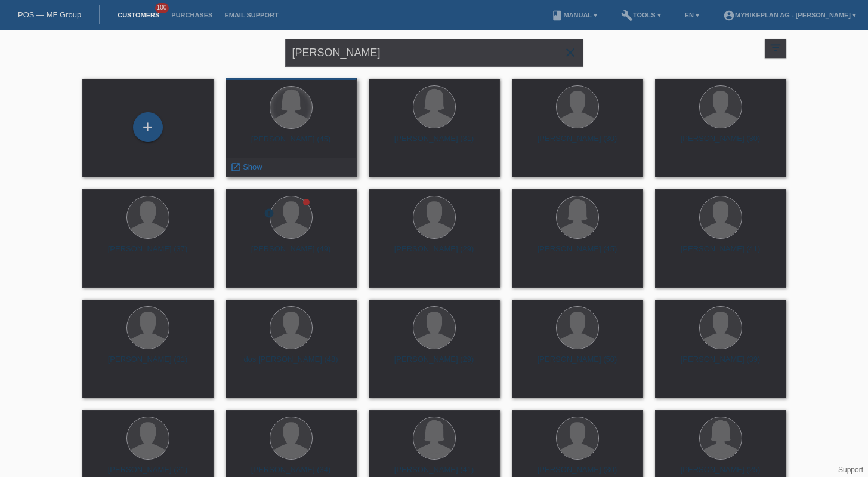
click at [295, 120] on div at bounding box center [291, 108] width 42 height 42
click at [251, 165] on span "Show" at bounding box center [253, 166] width 20 height 9
